Goal: Information Seeking & Learning: Learn about a topic

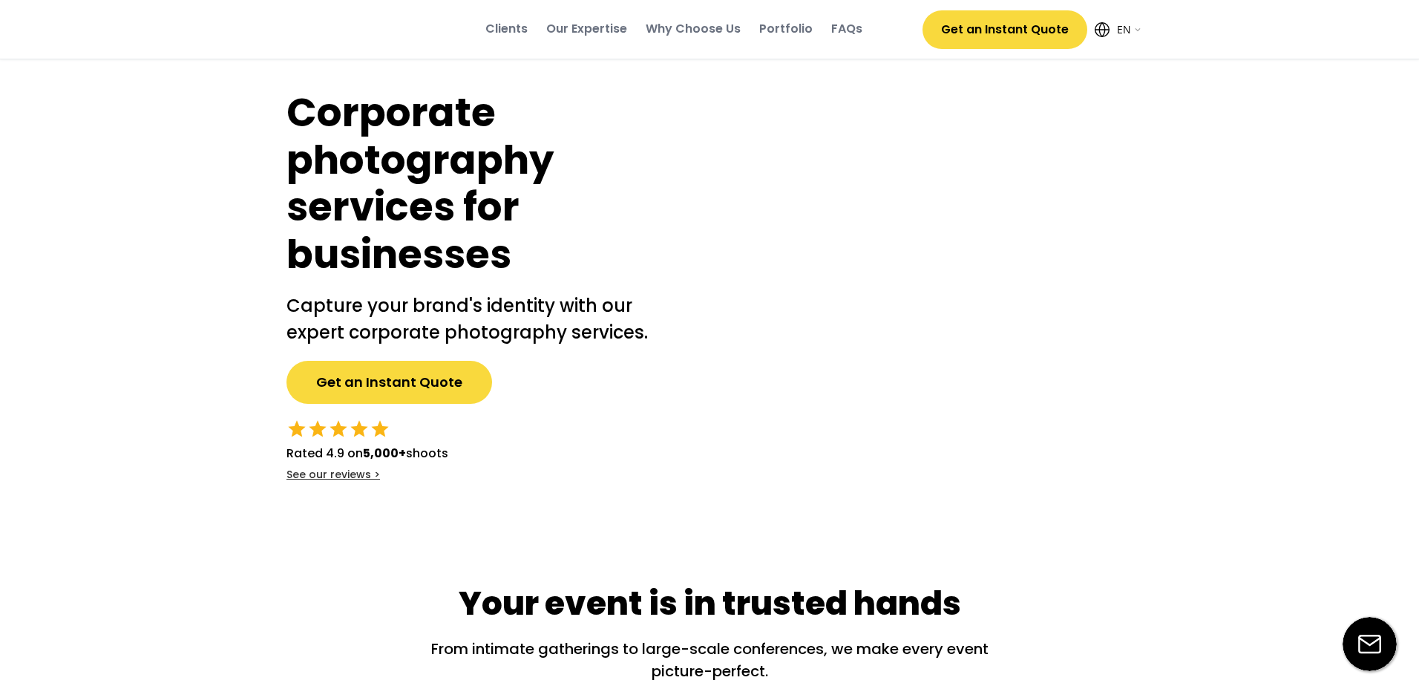
select select ""en""
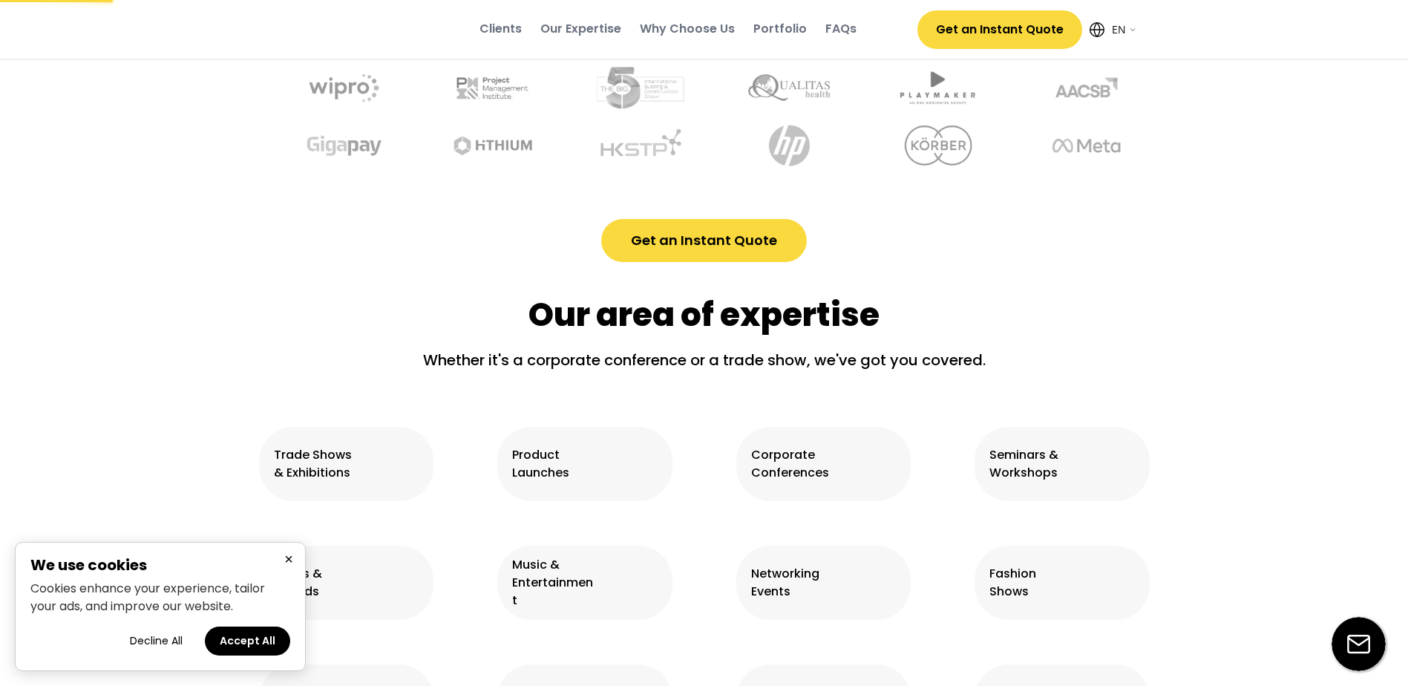
scroll to position [742, 0]
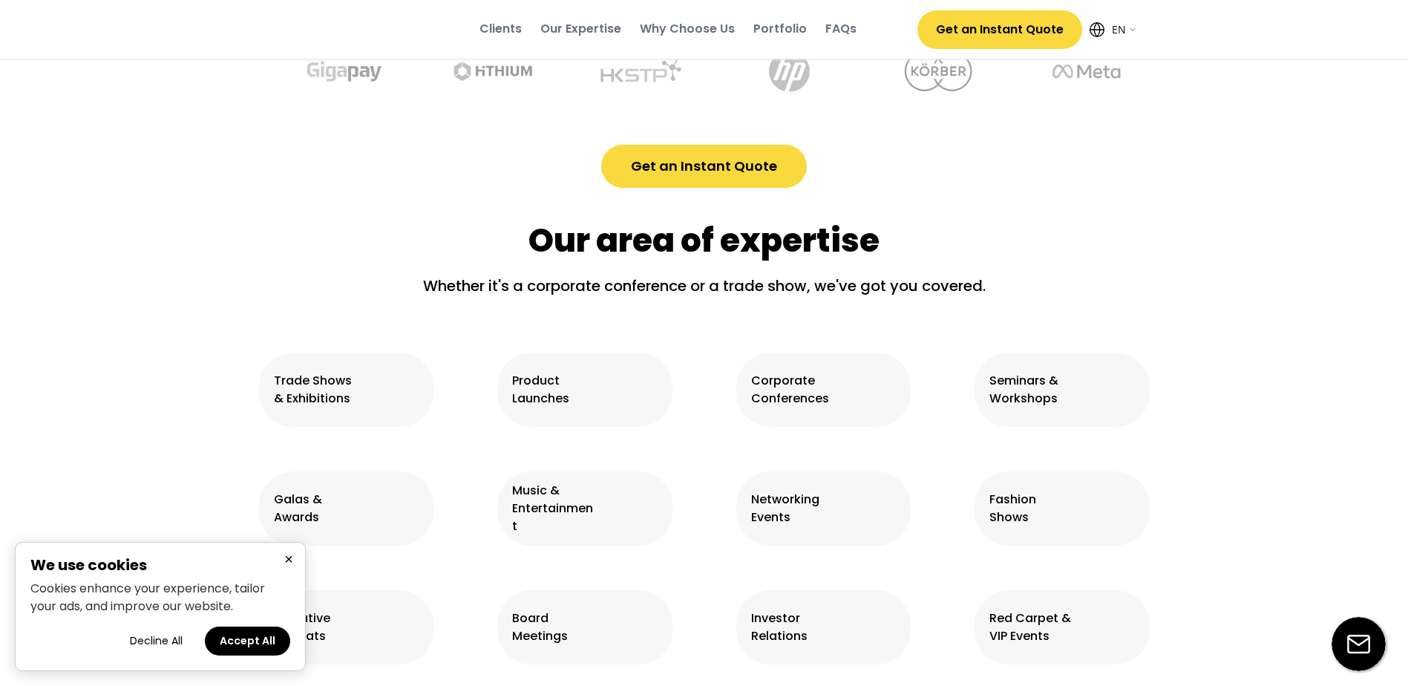
click at [229, 646] on button "Accept All" at bounding box center [247, 640] width 85 height 29
